Goal: Check status

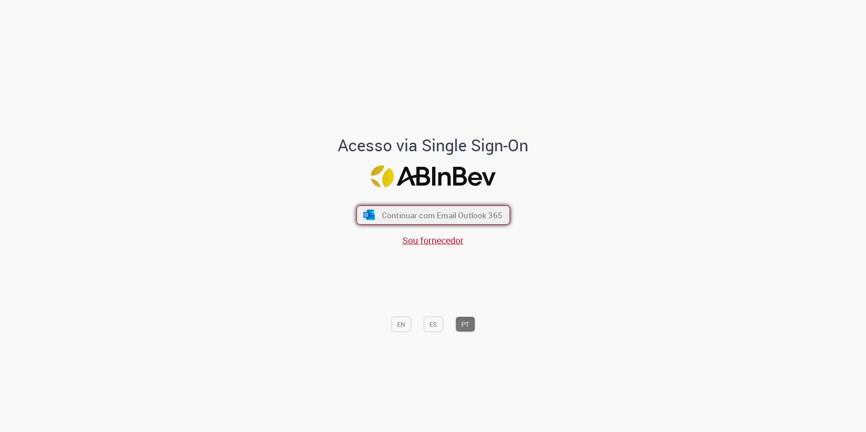
click at [460, 214] on span "Continuar com Email Outlook 365" at bounding box center [441, 215] width 120 height 10
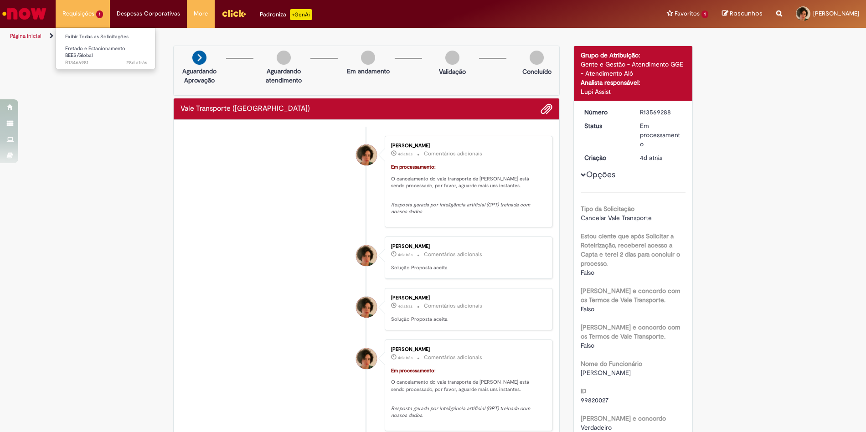
click at [94, 21] on li "Requisições 1 Exibir Todas as Solicitações Fretado e Estacionamento BEES/Global…" at bounding box center [83, 13] width 54 height 27
click at [92, 34] on link "Exibir Todas as Solicitações" at bounding box center [106, 37] width 100 height 10
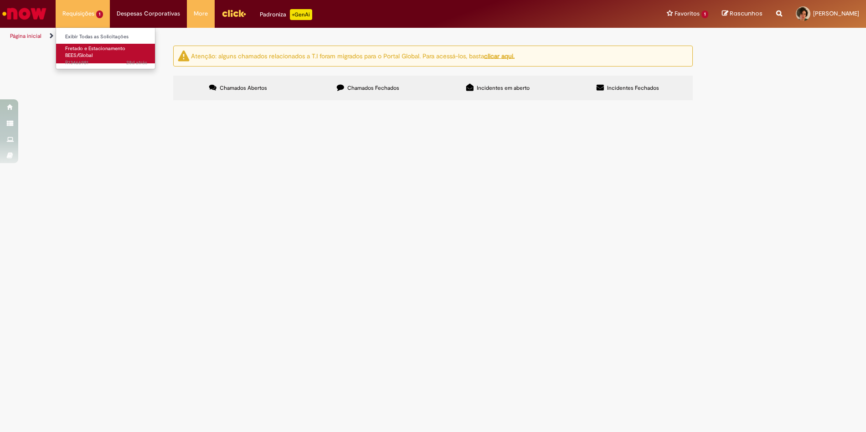
click at [96, 56] on link "Fretado e Estacionamento BEES/Global 28d atrás 28 dias atrás R13466981" at bounding box center [106, 54] width 100 height 20
